Goal: Task Accomplishment & Management: Manage account settings

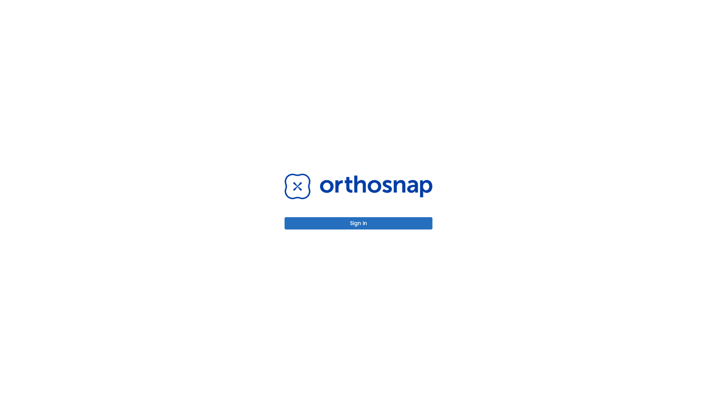
click at [358, 223] on button "Sign in" at bounding box center [358, 223] width 148 height 12
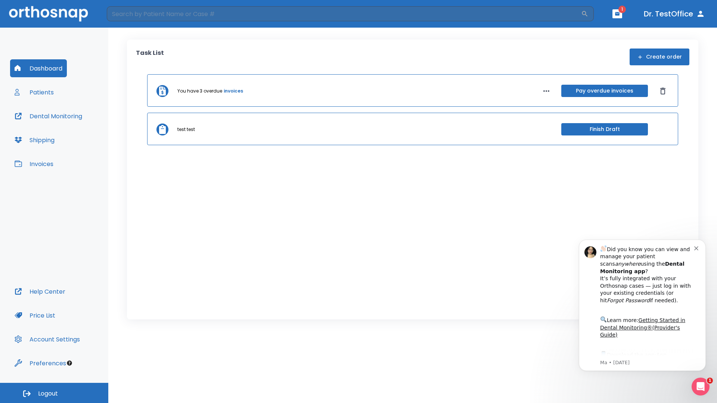
click at [54, 393] on span "Logout" at bounding box center [48, 394] width 20 height 8
